Goal: Task Accomplishment & Management: Manage account settings

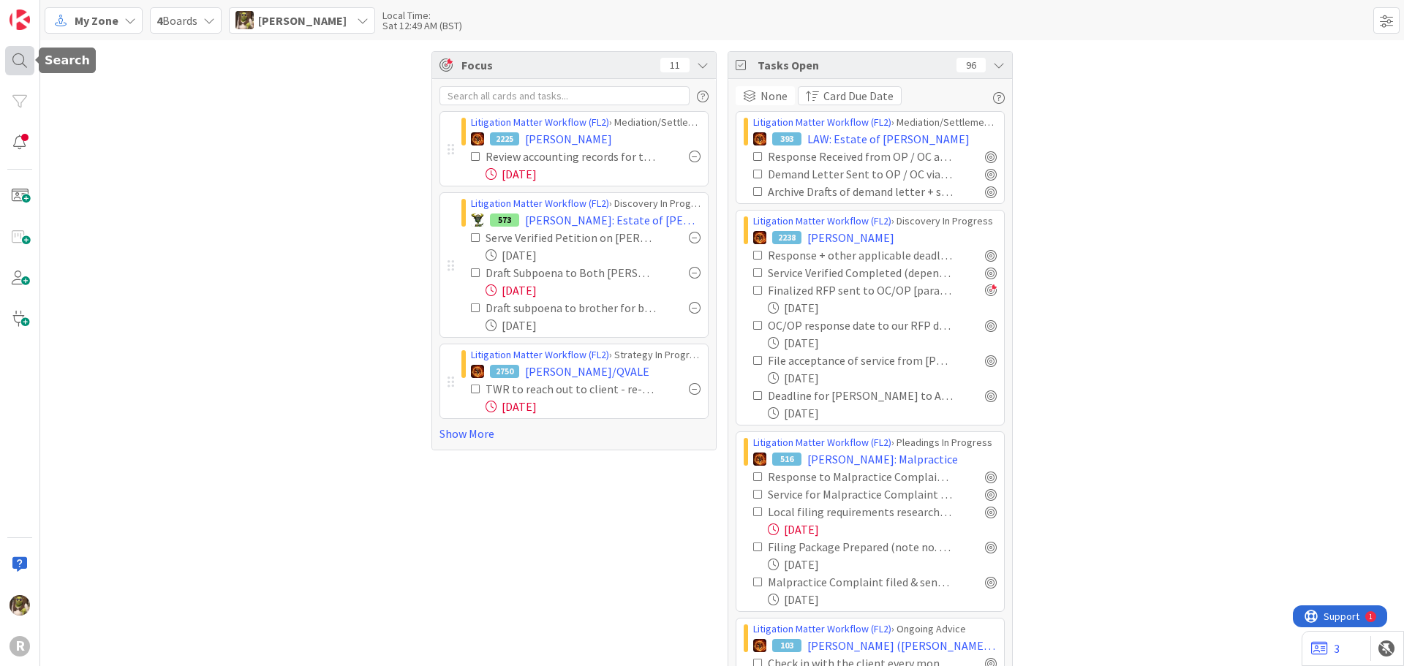
click at [20, 66] on div at bounding box center [19, 60] width 29 height 29
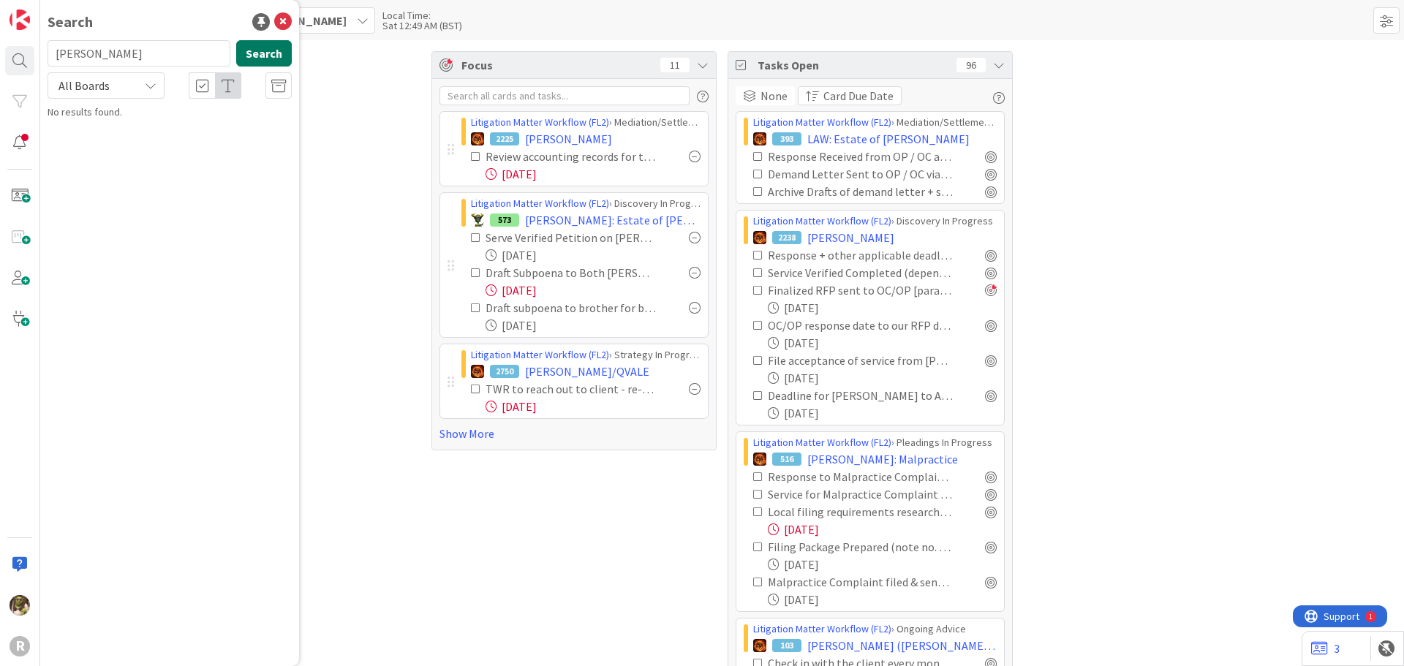
type input "[PERSON_NAME]"
click at [245, 49] on button "Search" at bounding box center [264, 53] width 56 height 26
click at [138, 120] on div "Litigation Matter Workflow (FL2) › Pleadings In Progress" at bounding box center [180, 114] width 224 height 13
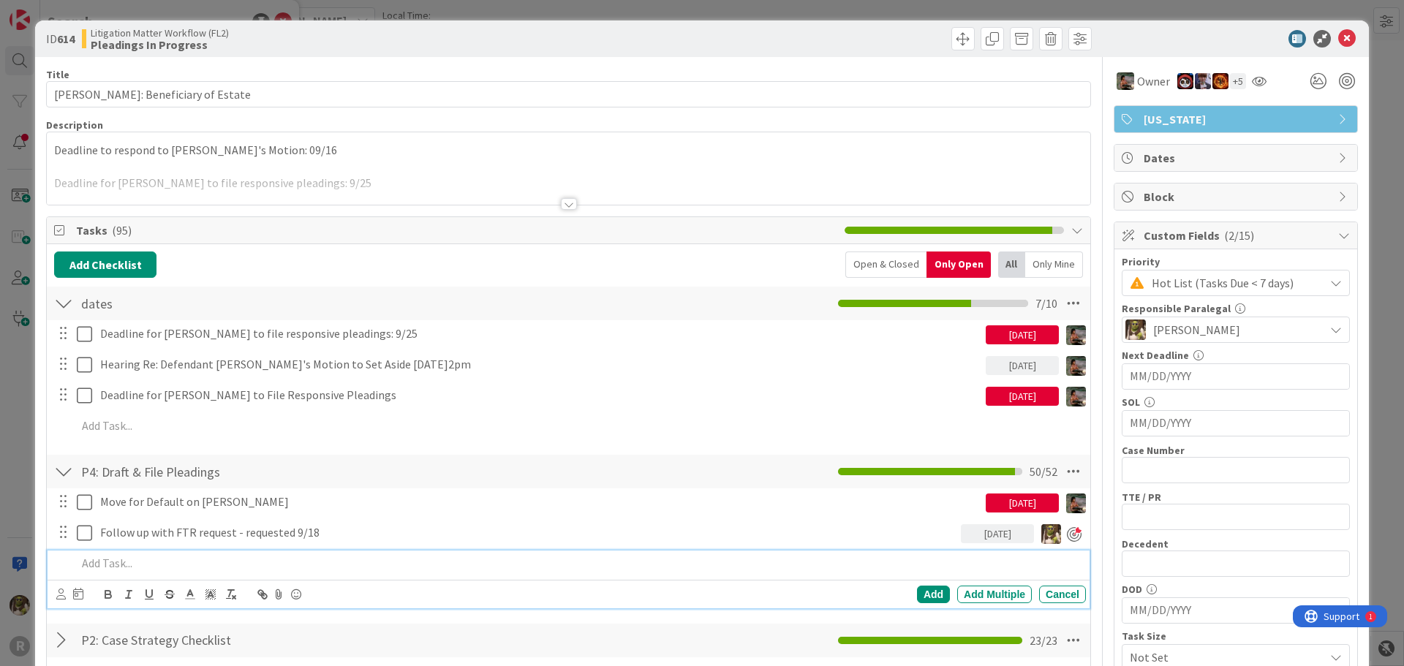
click at [182, 554] on div at bounding box center [578, 564] width 1015 height 26
click at [60, 596] on icon at bounding box center [61, 594] width 10 height 11
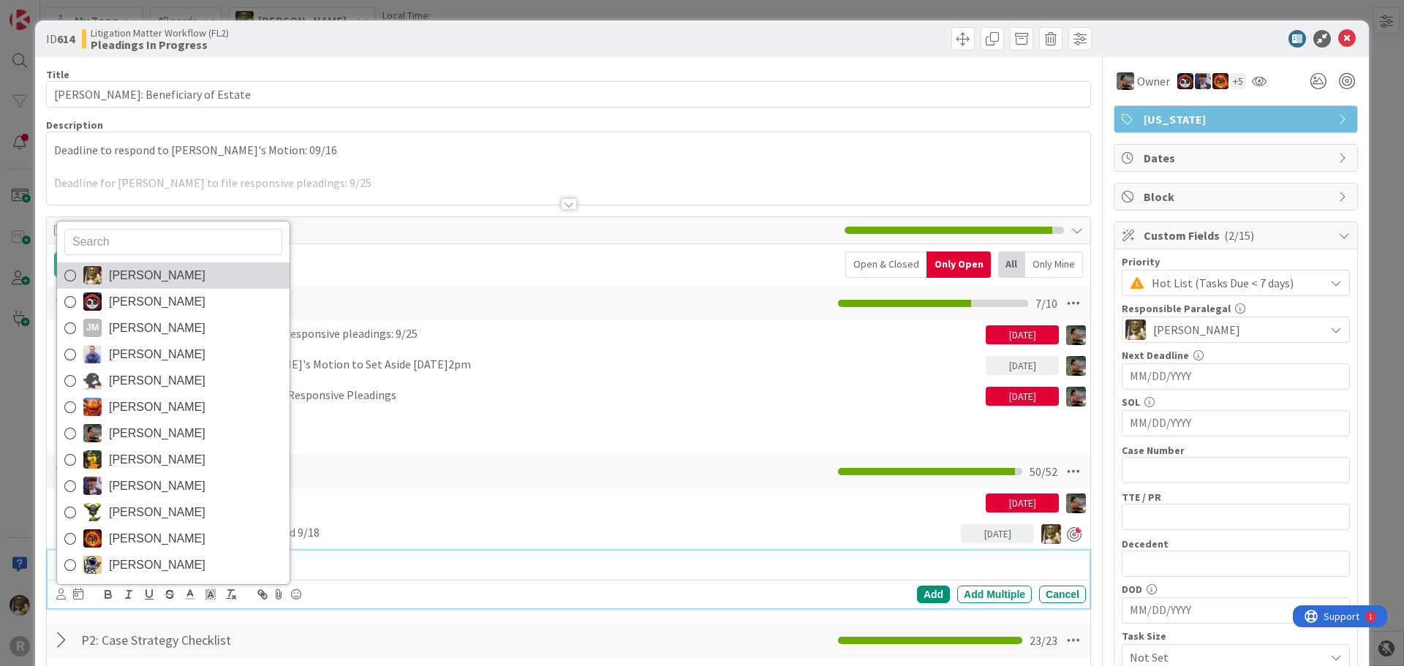
click at [131, 280] on span "[PERSON_NAME]" at bounding box center [157, 276] width 97 height 22
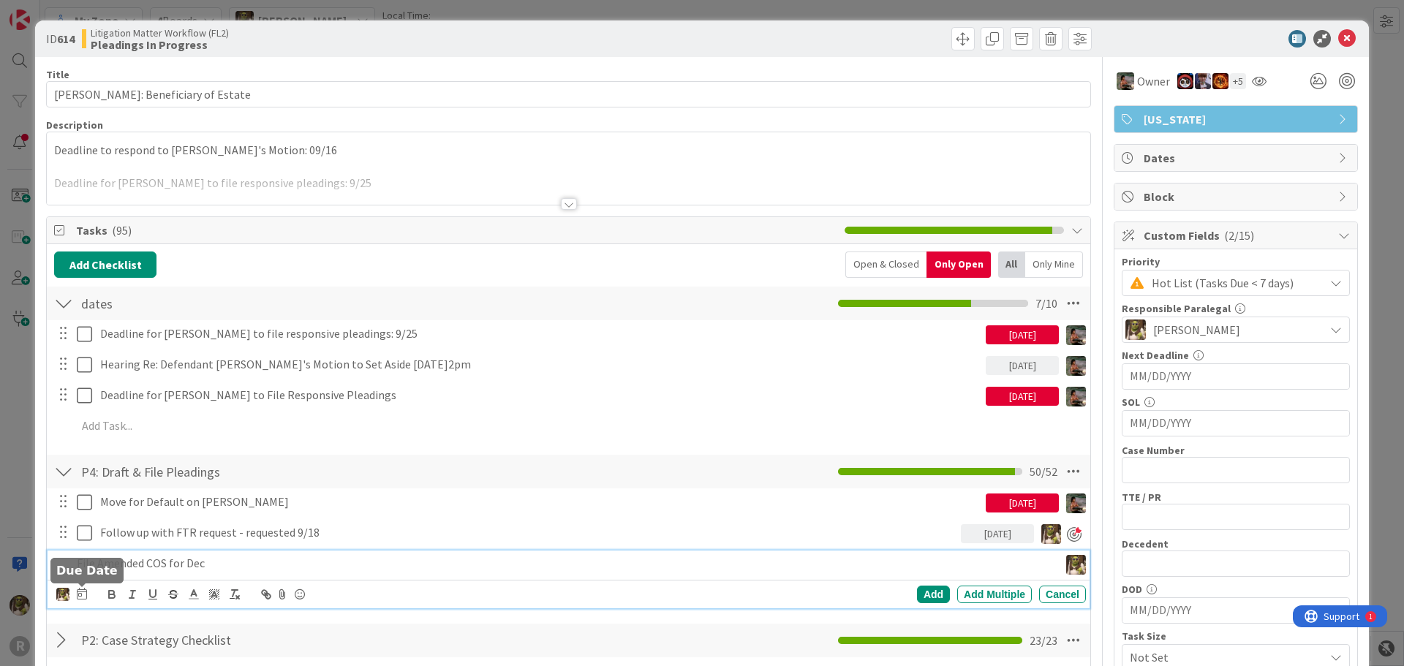
click at [78, 593] on icon at bounding box center [82, 594] width 10 height 12
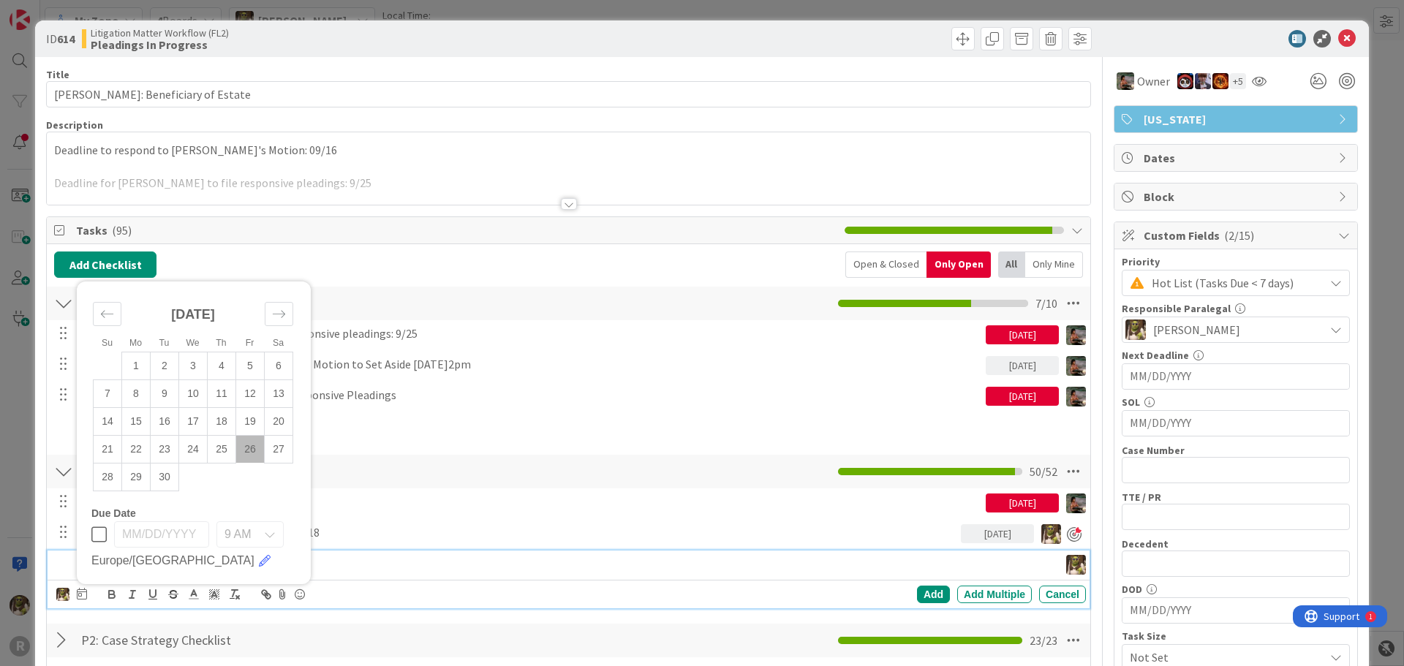
click at [253, 449] on td "26" at bounding box center [250, 449] width 29 height 28
type input "[DATE]"
click at [927, 594] on div "Add" at bounding box center [933, 595] width 33 height 18
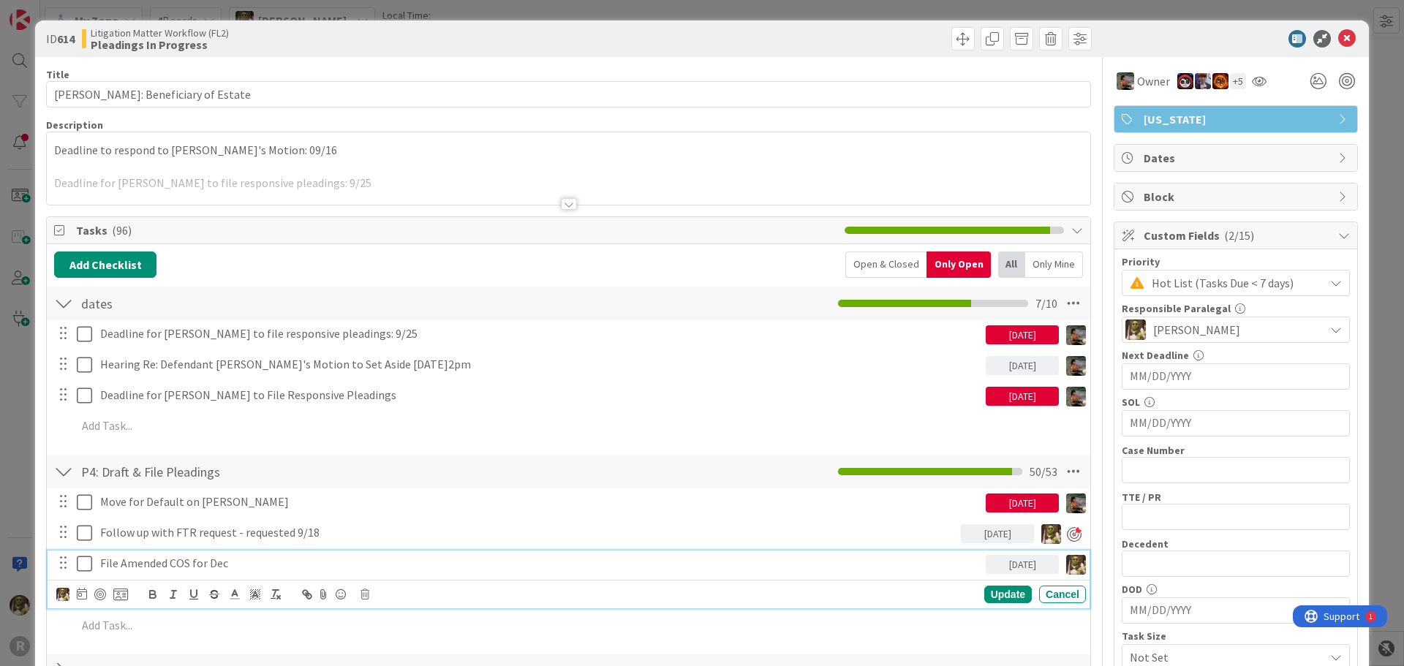
click at [143, 559] on p "File Amended COS for Dec" at bounding box center [540, 563] width 880 height 17
click at [97, 597] on div at bounding box center [100, 595] width 12 height 12
click at [1332, 28] on div "ID 614 Litigation Matter Workflow (FL2) Pleadings In Progress" at bounding box center [702, 38] width 1334 height 37
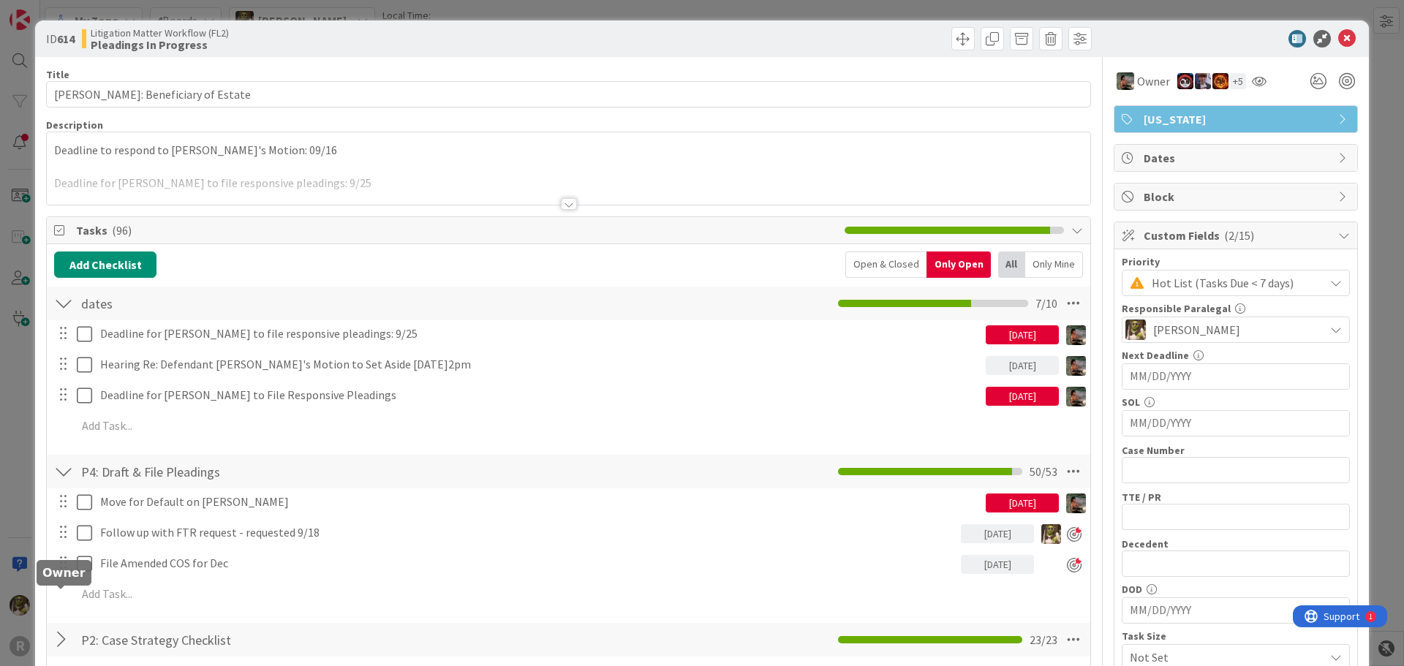
click at [1338, 35] on icon at bounding box center [1347, 39] width 18 height 18
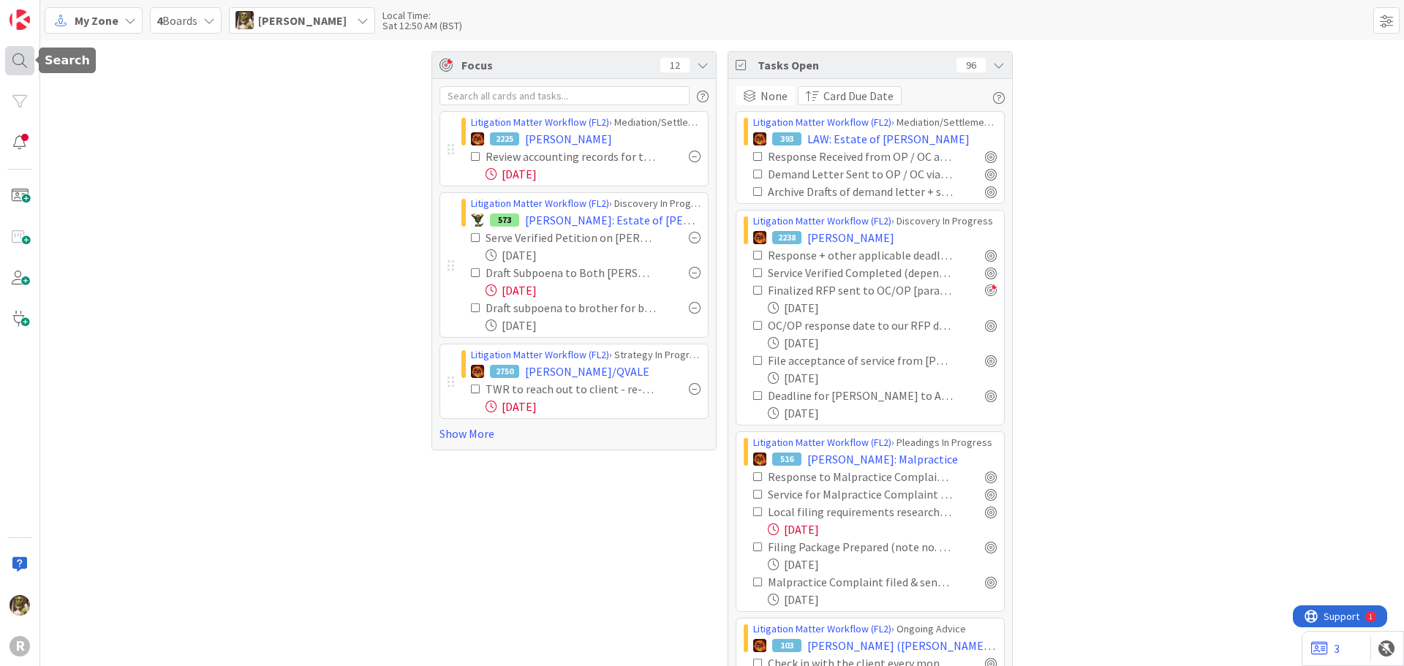
click at [16, 64] on div at bounding box center [19, 60] width 29 height 29
drag, startPoint x: 151, startPoint y: 59, endPoint x: 20, endPoint y: 64, distance: 131.8
click at [20, 64] on div "R Search [PERSON_NAME] Search All Boards No results found." at bounding box center [20, 333] width 40 height 666
type input "ersoff"
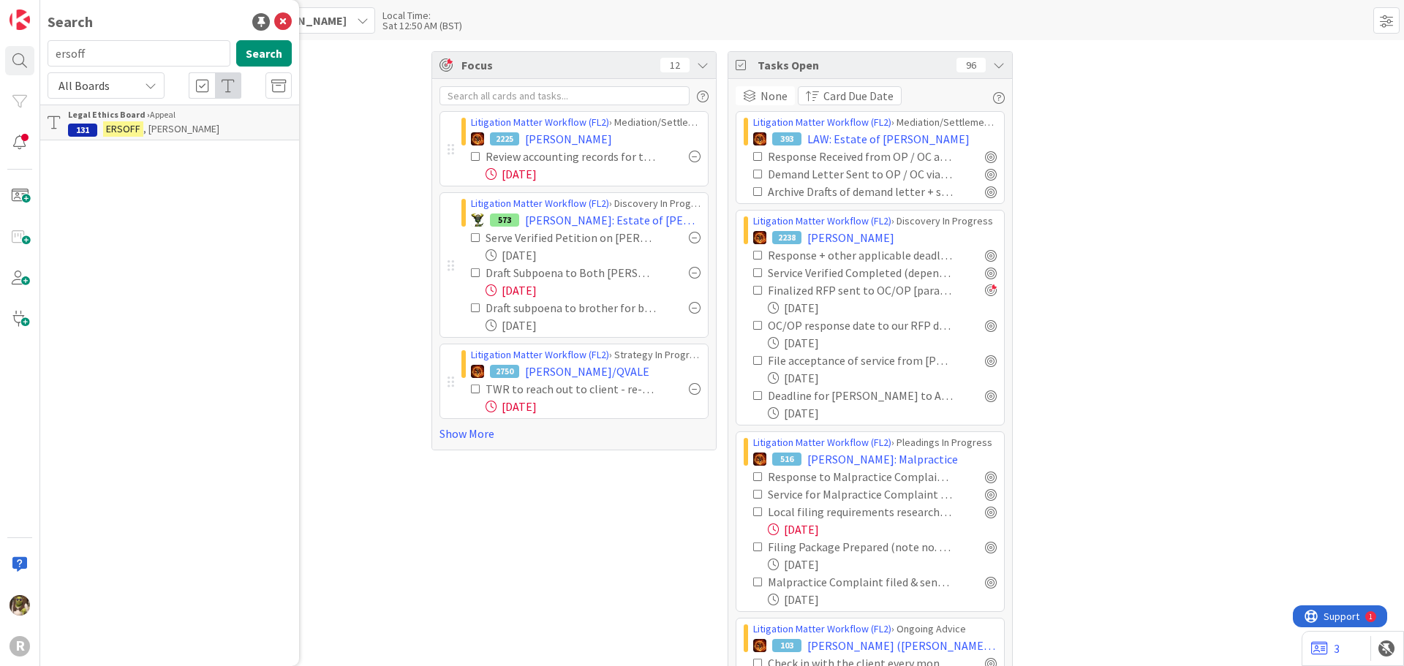
click at [195, 110] on div "Legal Ethics Board › Appeal" at bounding box center [180, 114] width 224 height 13
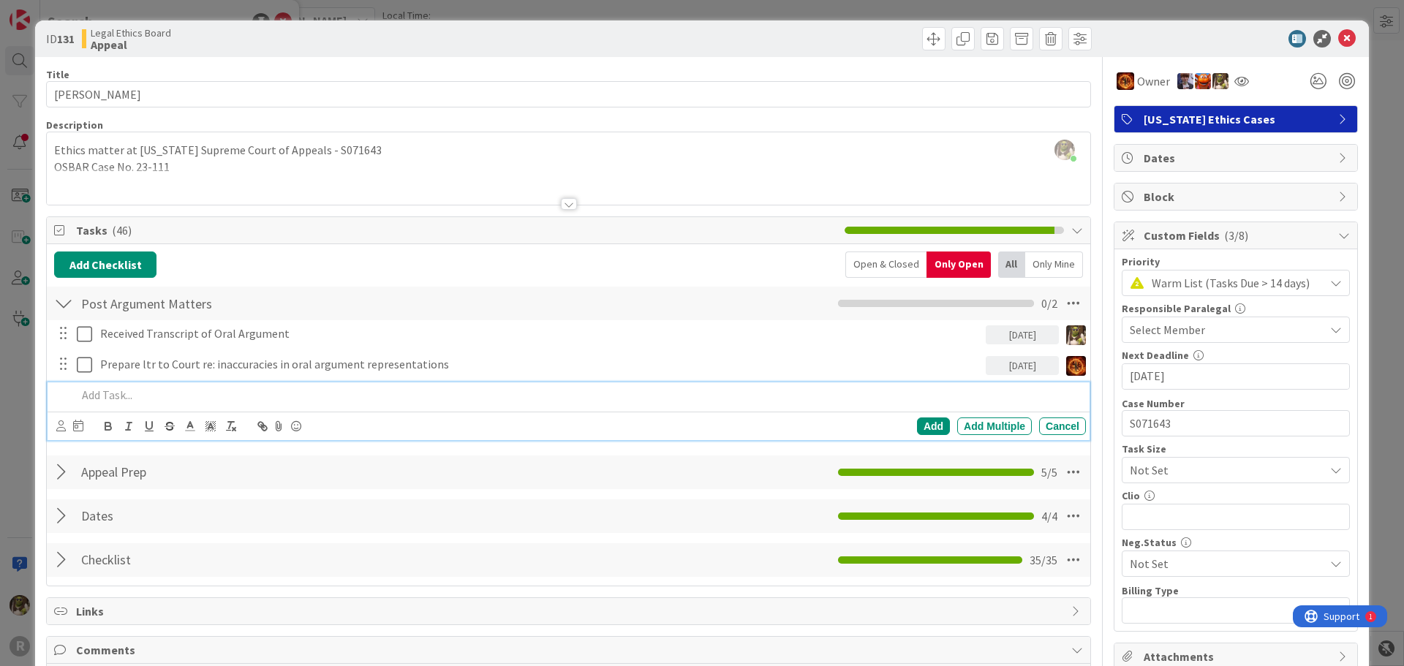
click at [142, 391] on p at bounding box center [578, 395] width 1003 height 17
click at [57, 423] on icon at bounding box center [61, 425] width 10 height 11
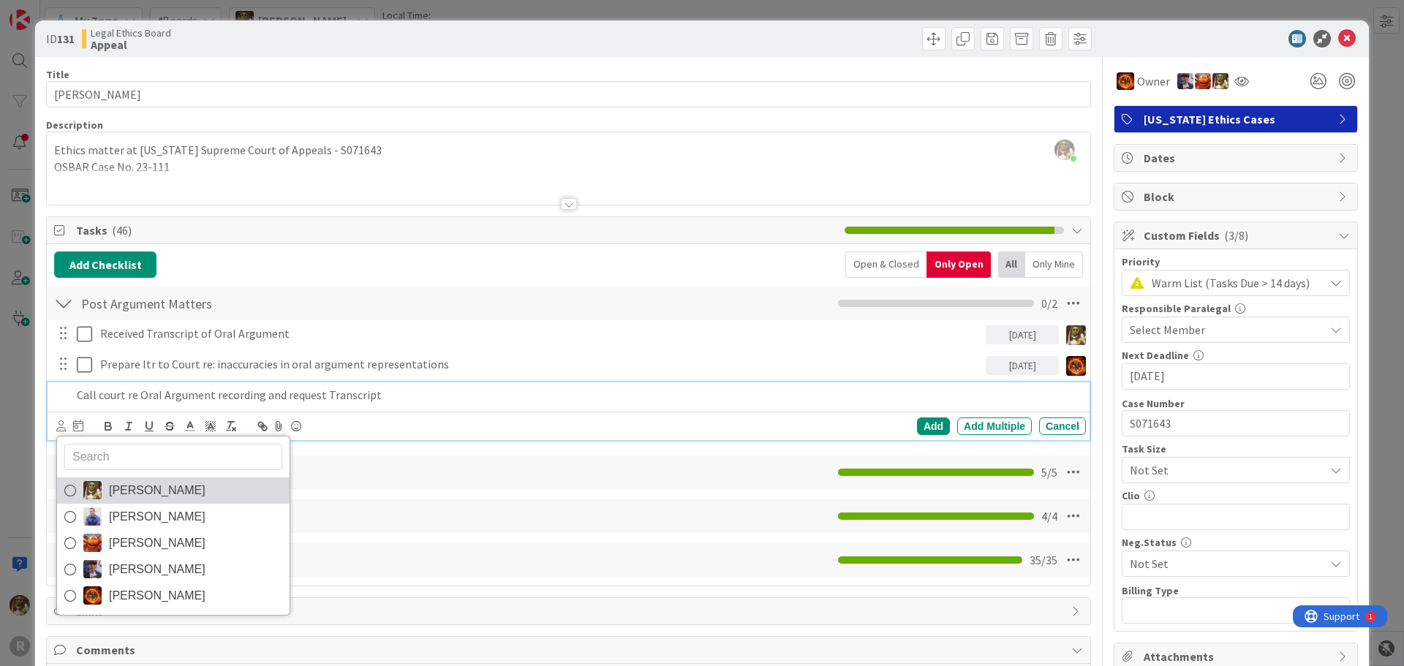
click at [197, 497] on link "[PERSON_NAME]" at bounding box center [173, 491] width 233 height 26
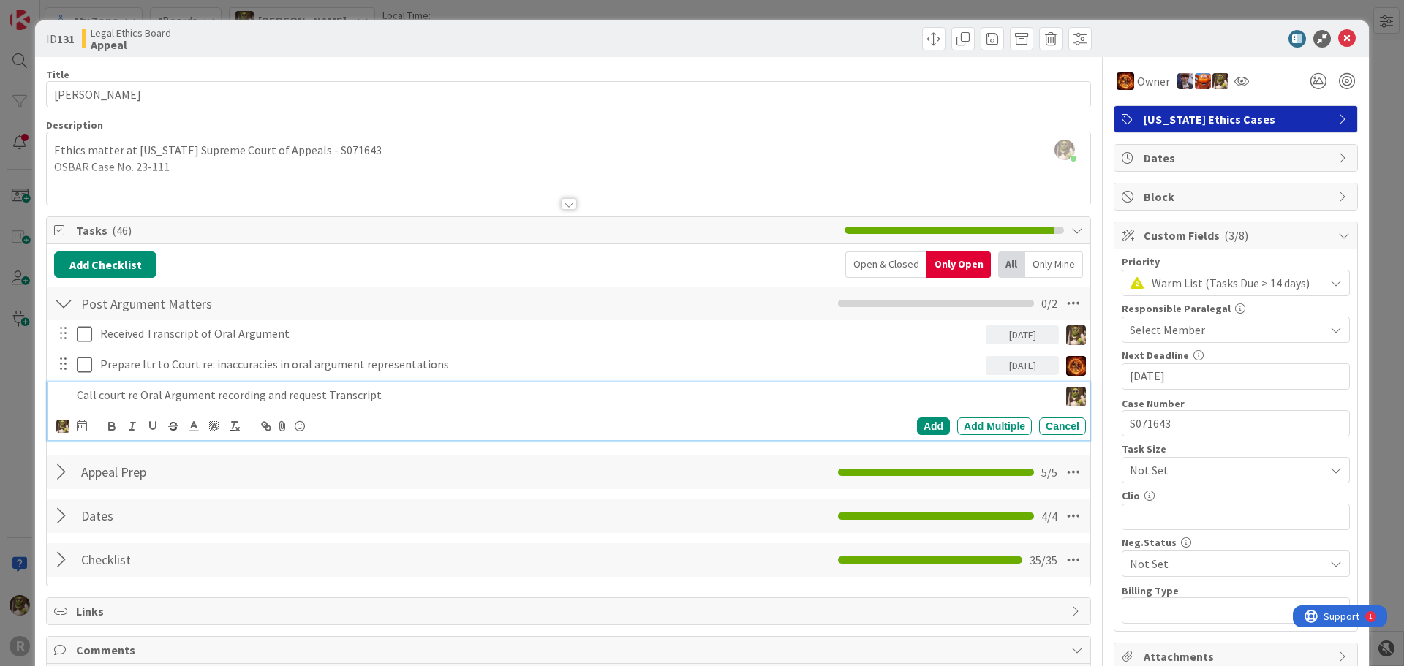
click at [88, 431] on div "[PERSON_NAME] [PERSON_NAME] [PERSON_NAME] [PERSON_NAME] [PERSON_NAME] Add Add M…" at bounding box center [571, 426] width 1030 height 20
click at [81, 426] on icon at bounding box center [82, 426] width 10 height 12
click at [254, 607] on td "26" at bounding box center [250, 604] width 29 height 28
type input "[DATE]"
click at [917, 429] on div "Add" at bounding box center [933, 427] width 33 height 18
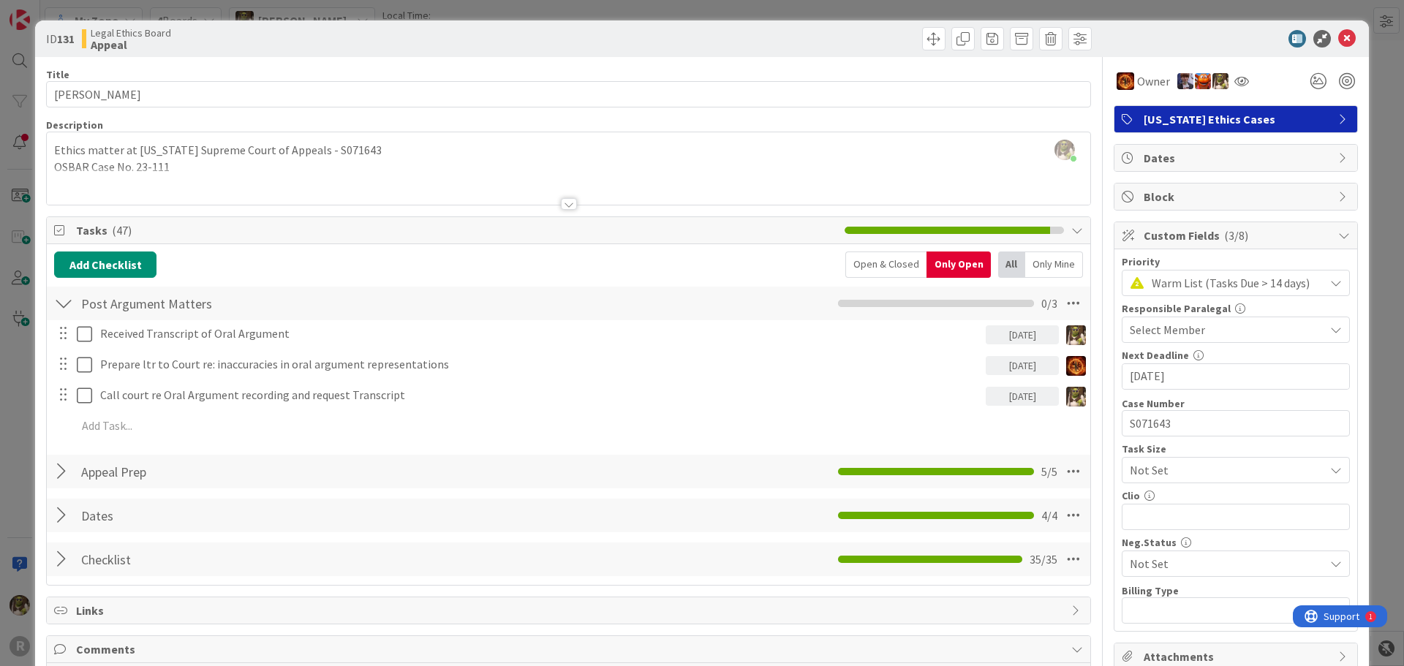
click at [1344, 39] on div at bounding box center [1228, 39] width 259 height 18
click at [1343, 40] on icon at bounding box center [1347, 39] width 18 height 18
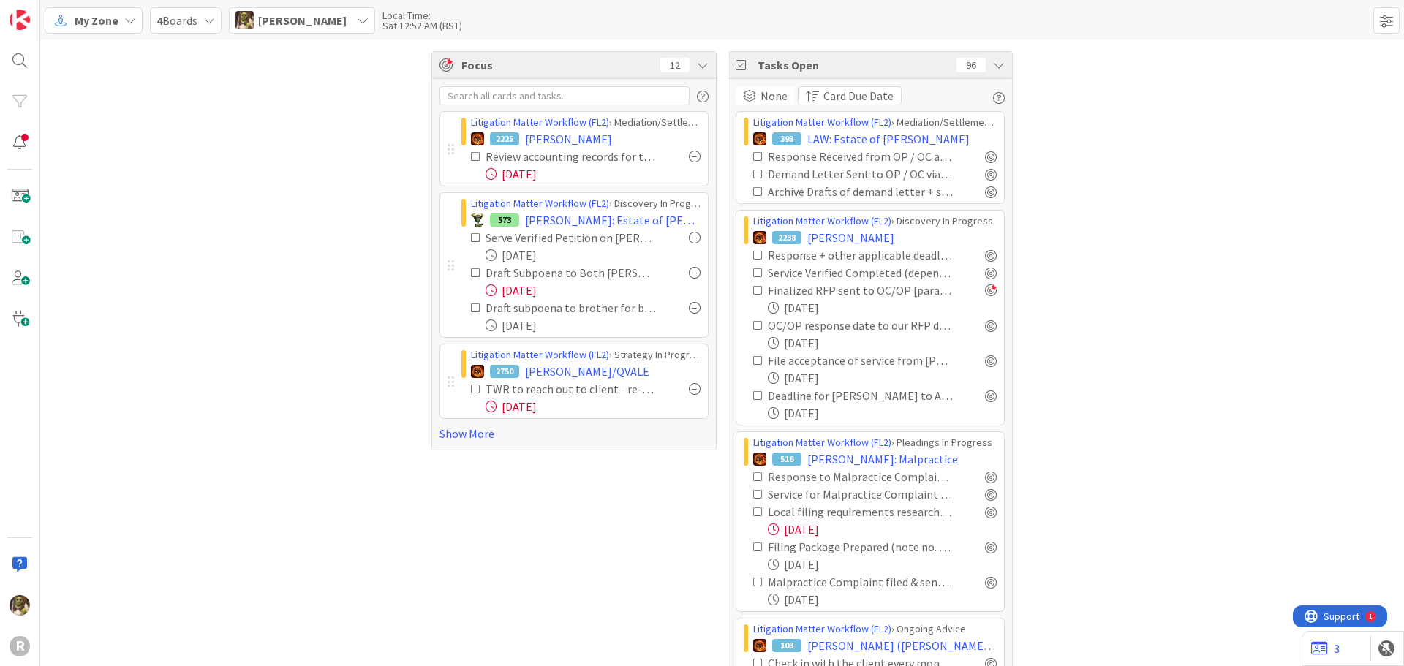
click at [474, 442] on div "Litigation Matter Workflow (FL2) › Mediation/Settlement in Progress 2225 [PERSO…" at bounding box center [574, 264] width 284 height 371
click at [475, 437] on link "Show More" at bounding box center [574, 434] width 269 height 18
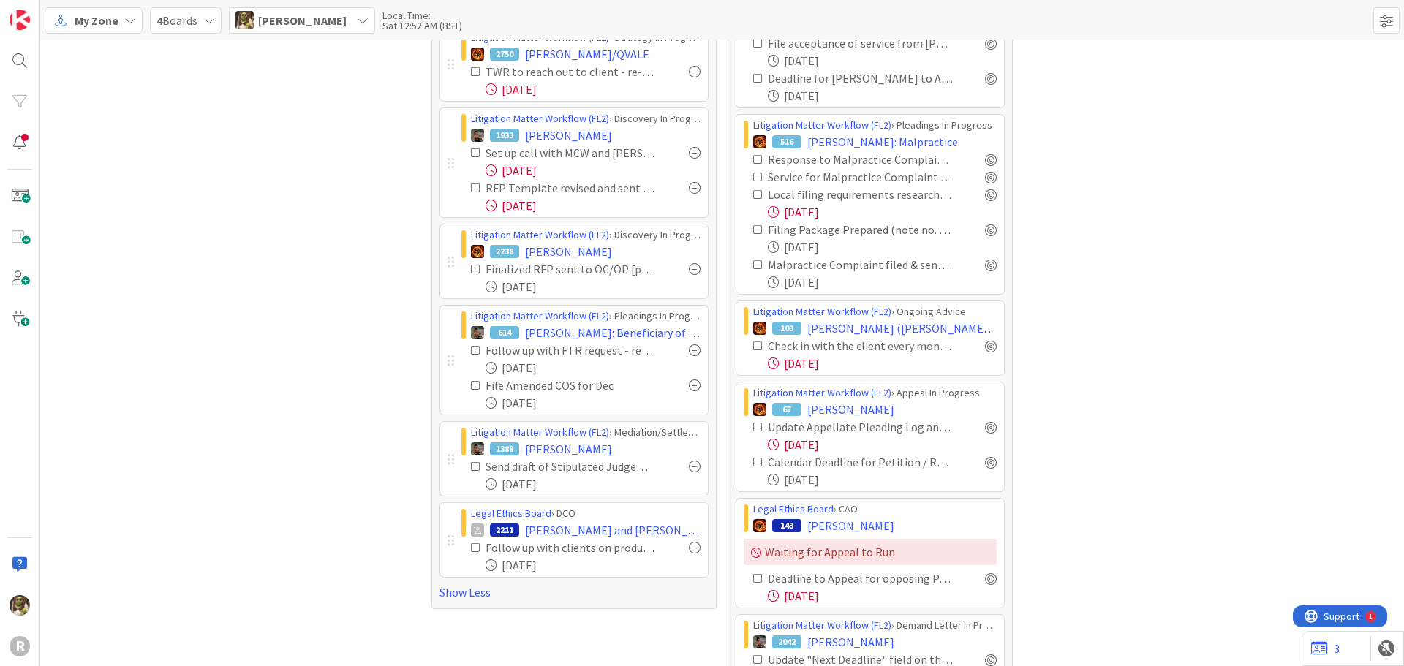
scroll to position [293, 0]
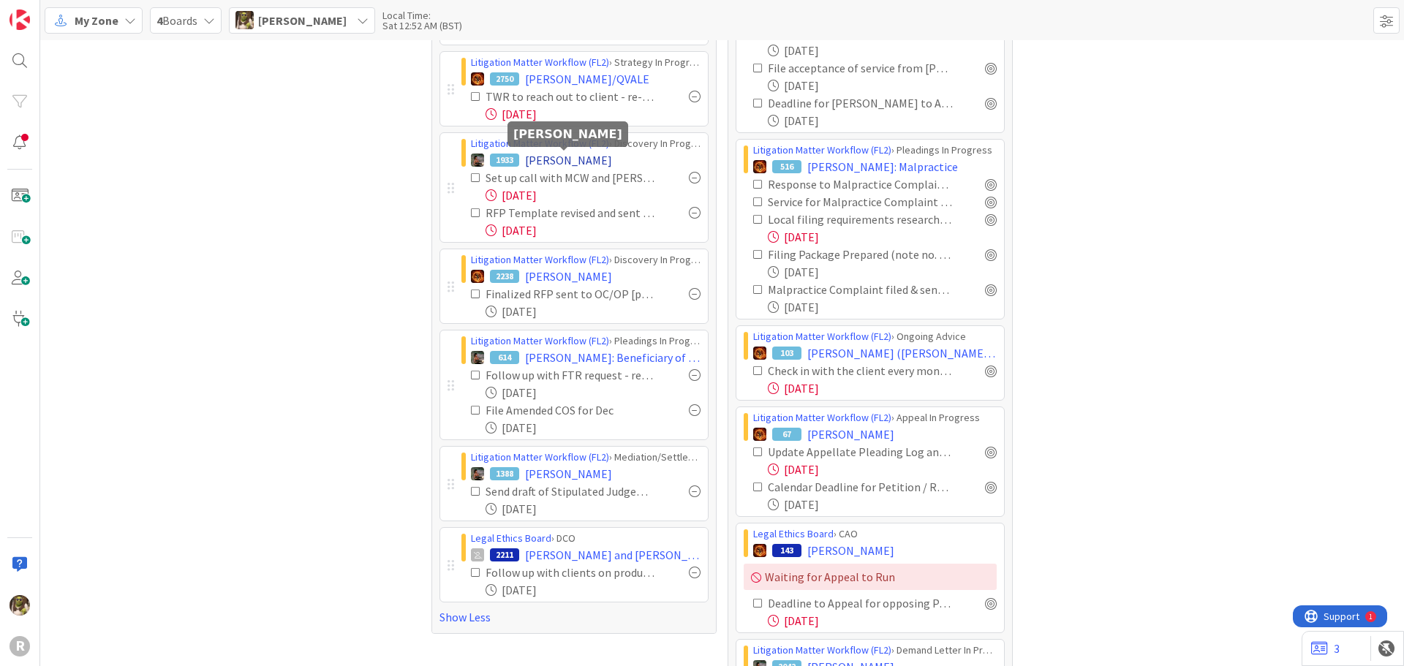
click at [570, 160] on span "[PERSON_NAME]" at bounding box center [568, 160] width 87 height 18
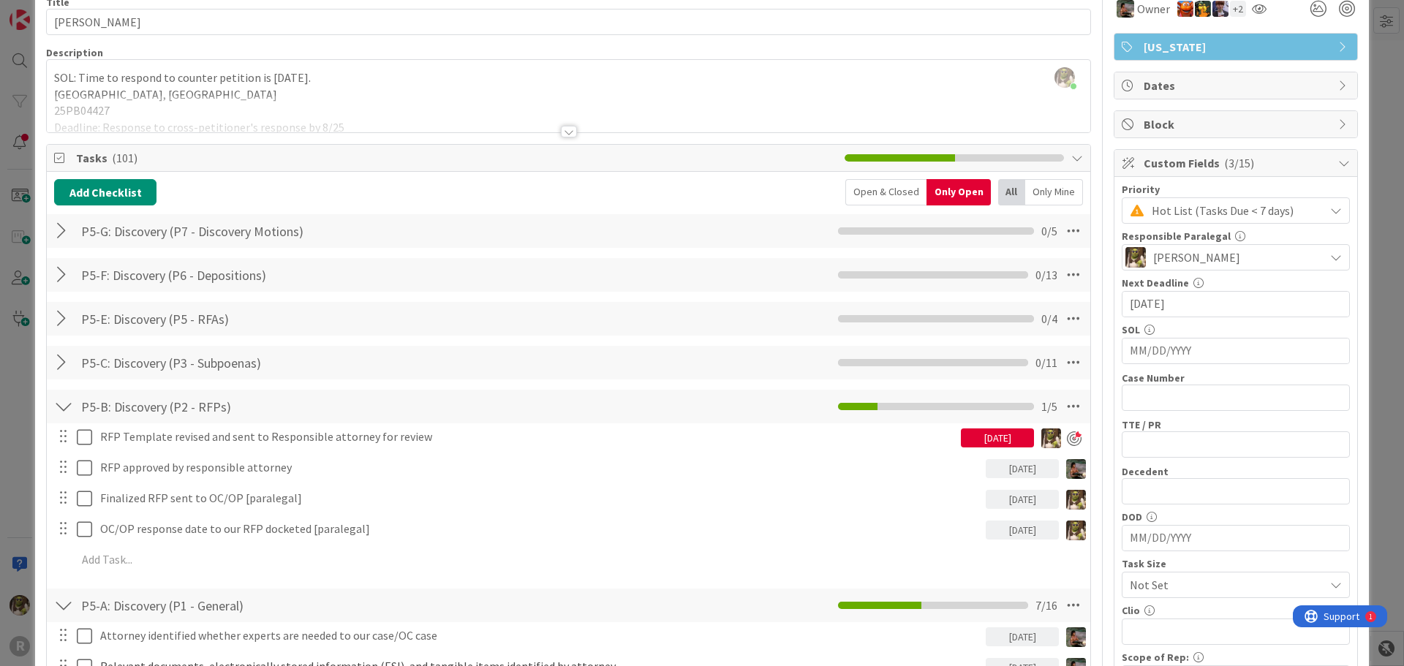
scroll to position [73, 0]
click at [1048, 188] on div "Only Mine" at bounding box center [1054, 191] width 58 height 26
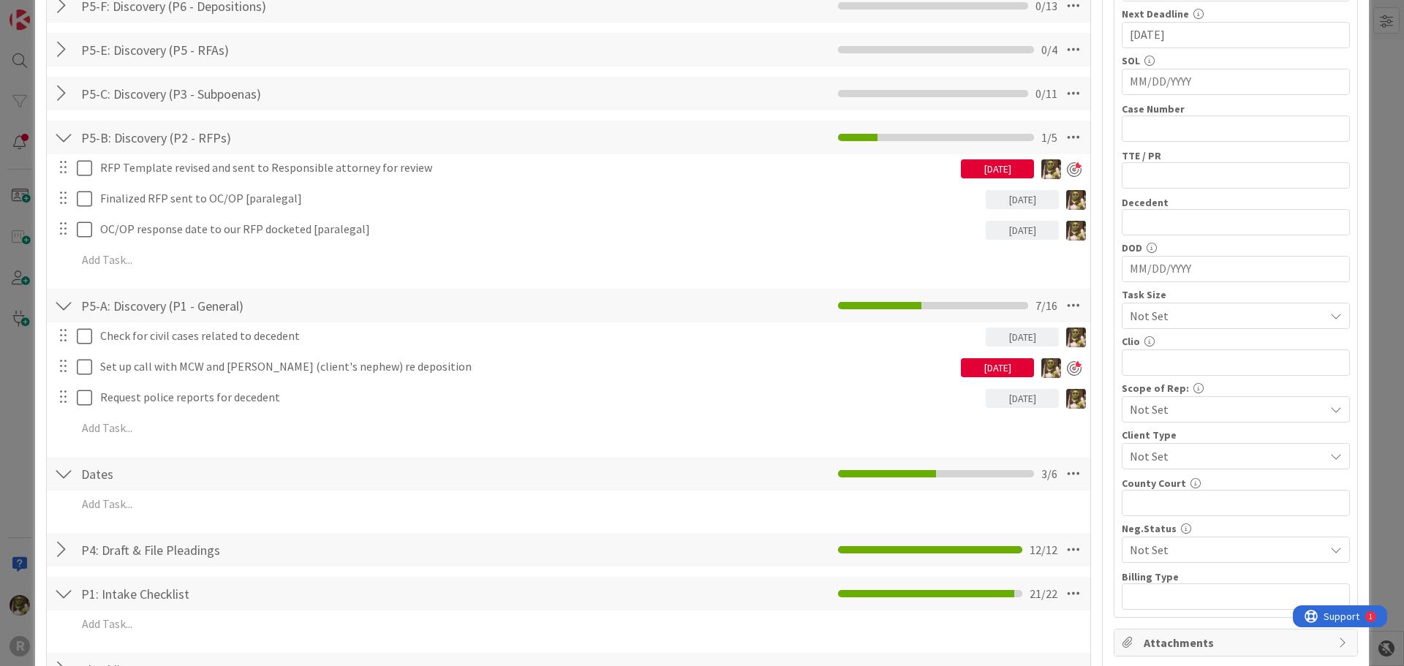
scroll to position [366, 0]
